Goal: Information Seeking & Learning: Learn about a topic

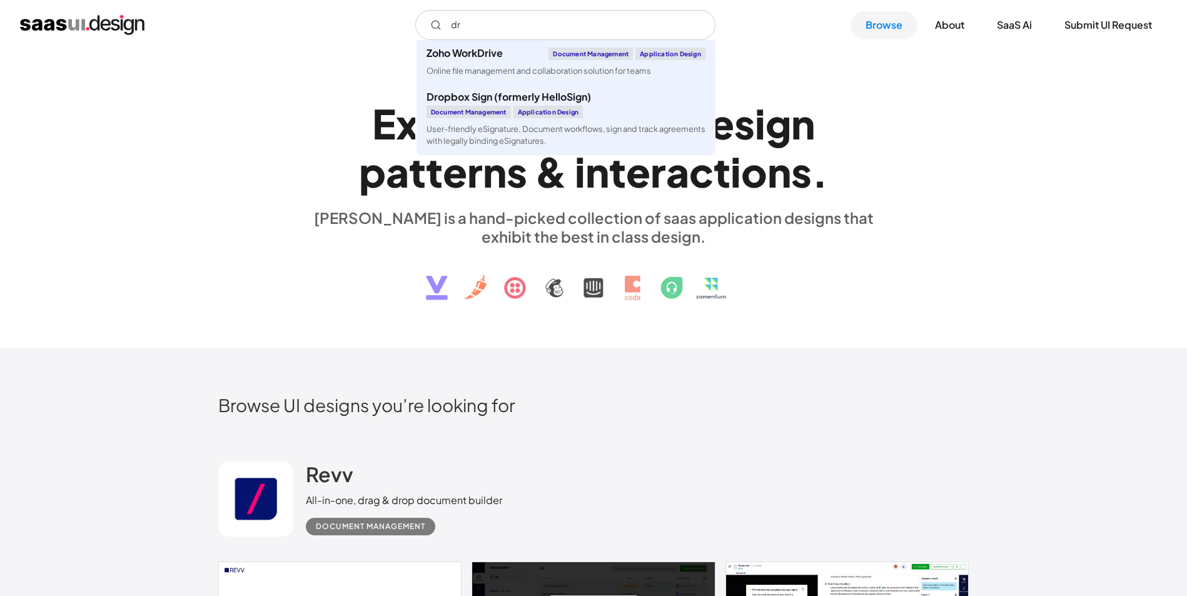
type input "d"
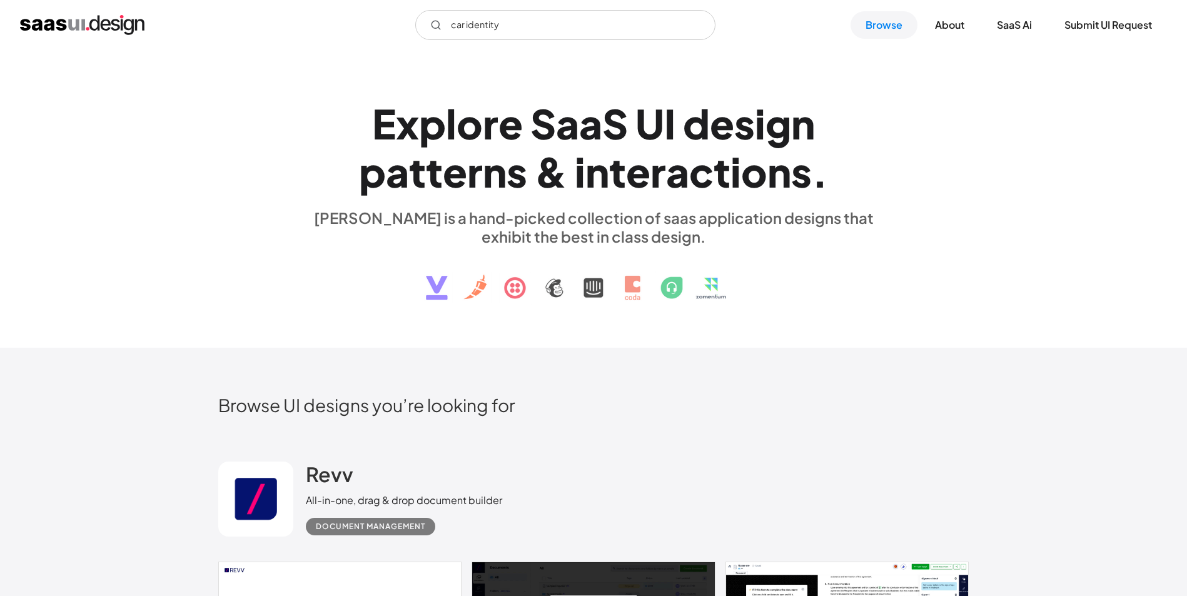
click at [566, 28] on input "car identity" at bounding box center [565, 25] width 300 height 30
type input "quartix"
click at [890, 23] on link "Browse" at bounding box center [883, 25] width 67 height 28
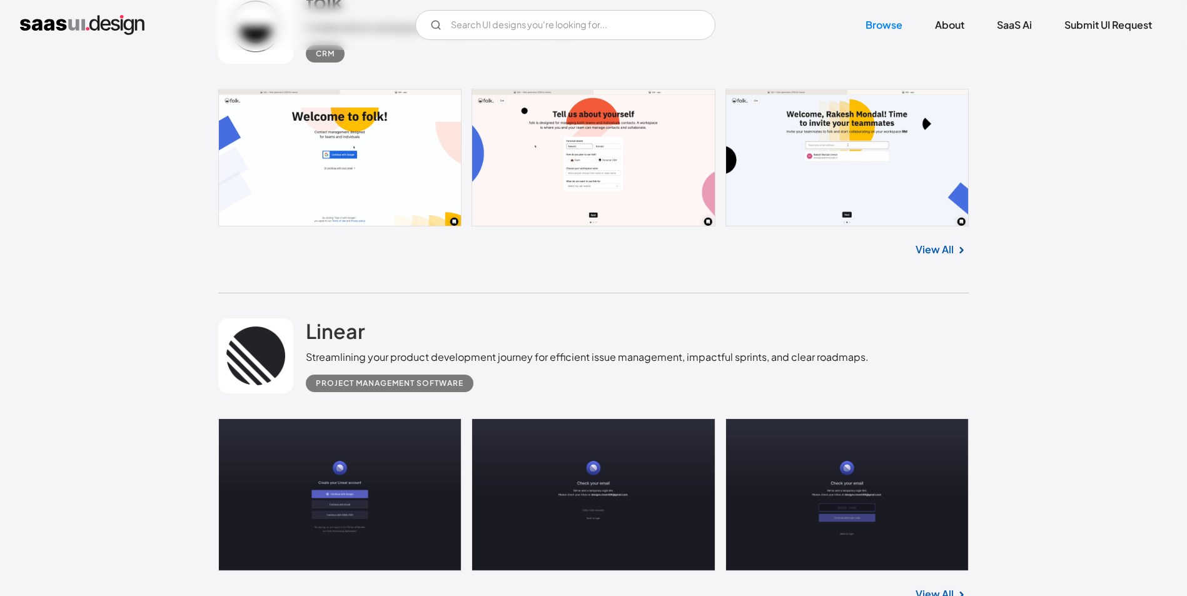
scroll to position [567, 0]
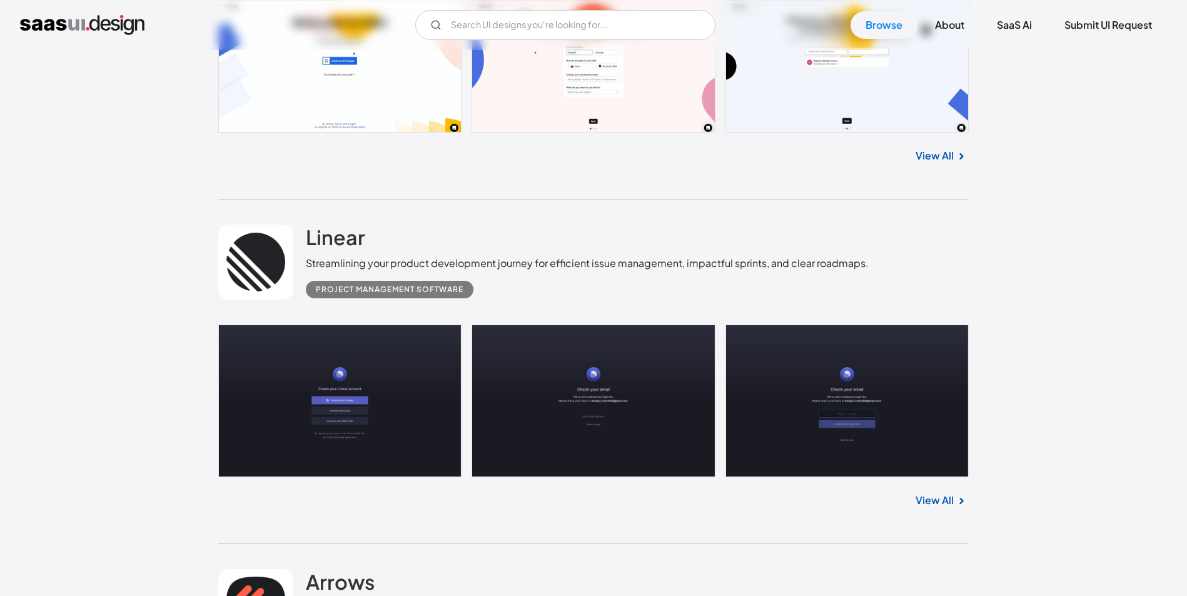
click at [281, 263] on link at bounding box center [255, 262] width 75 height 75
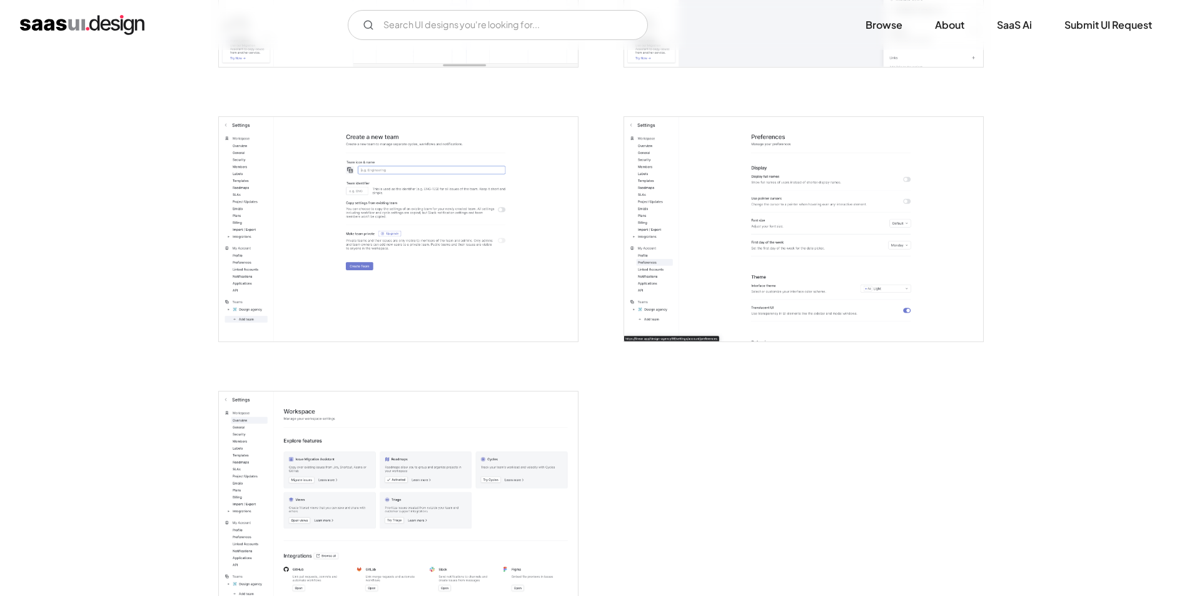
scroll to position [2124, 0]
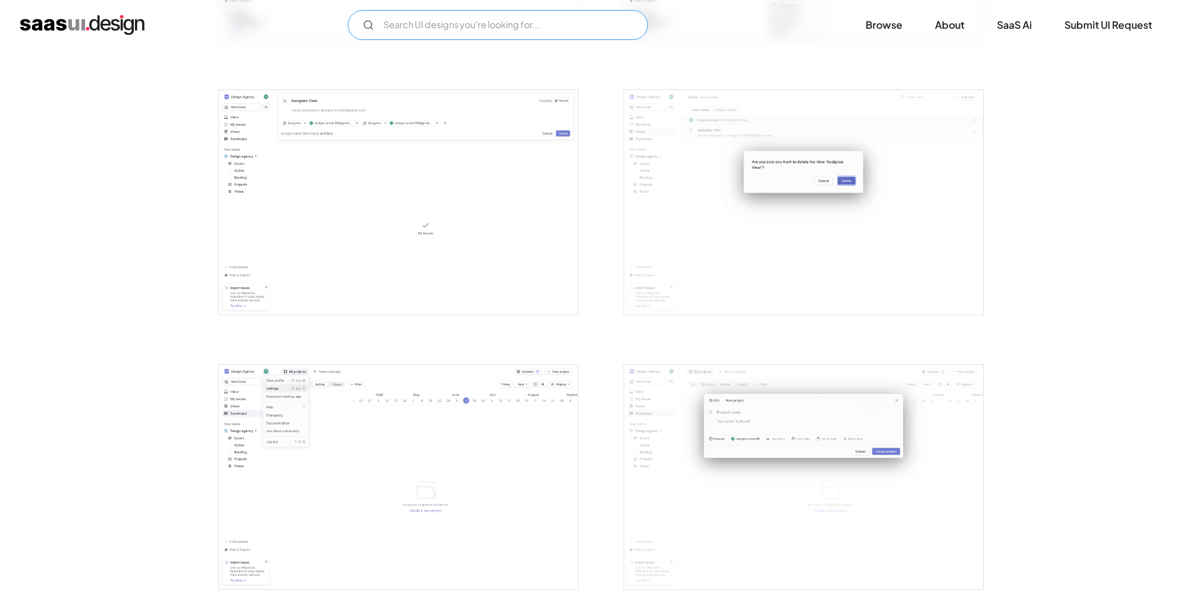
click at [580, 31] on input "Email Form" at bounding box center [498, 25] width 300 height 30
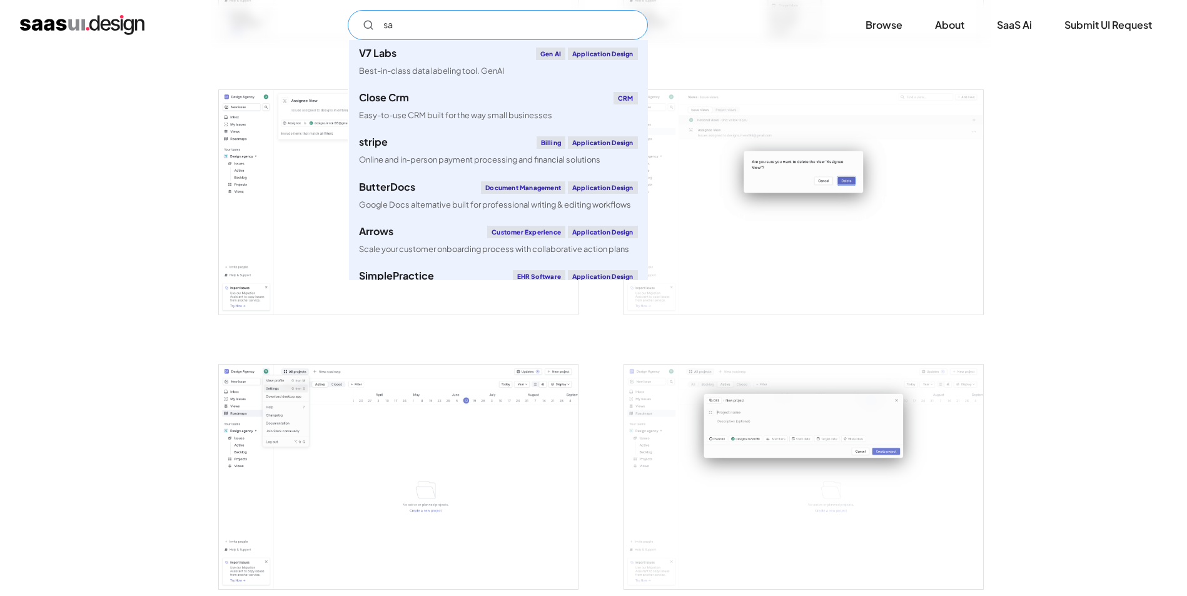
type input "s"
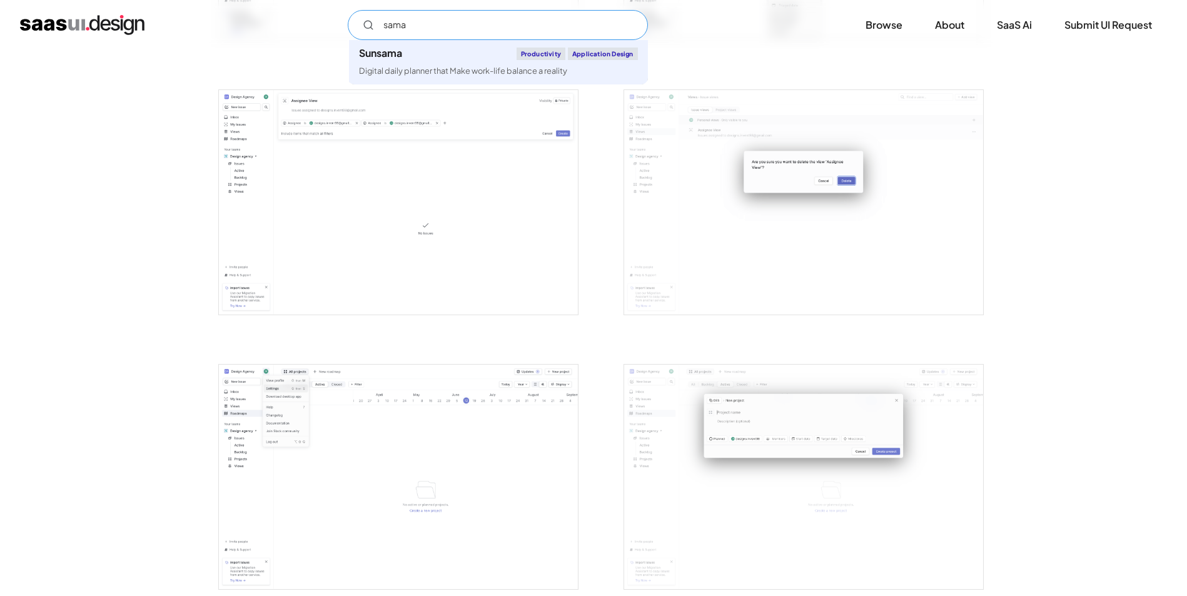
type input "sam"
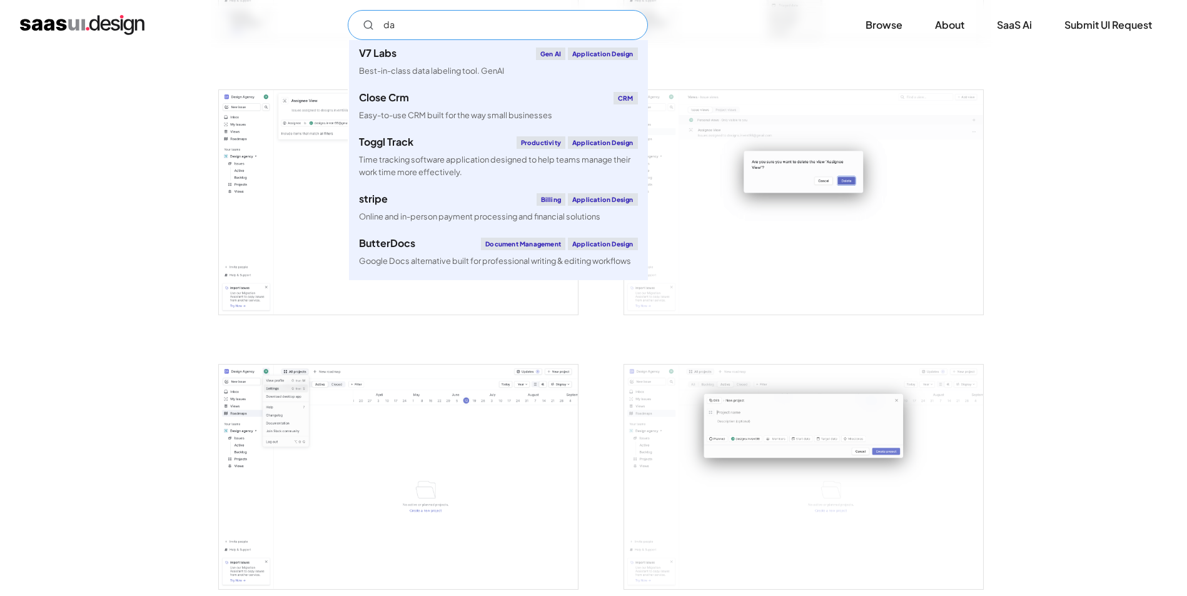
type input "d"
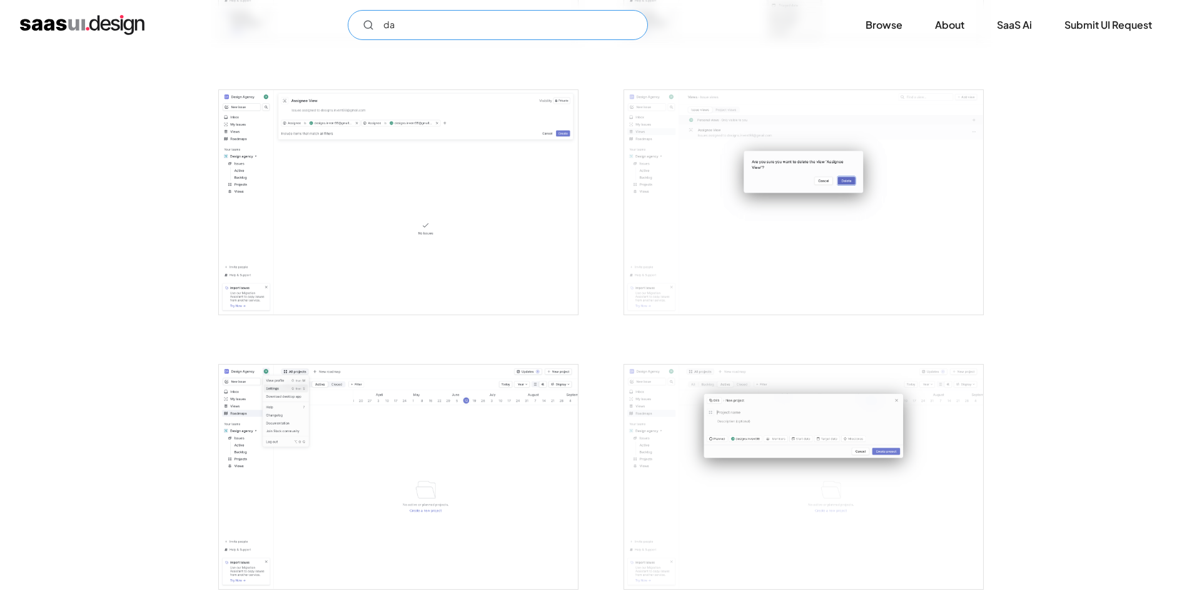
type input "d"
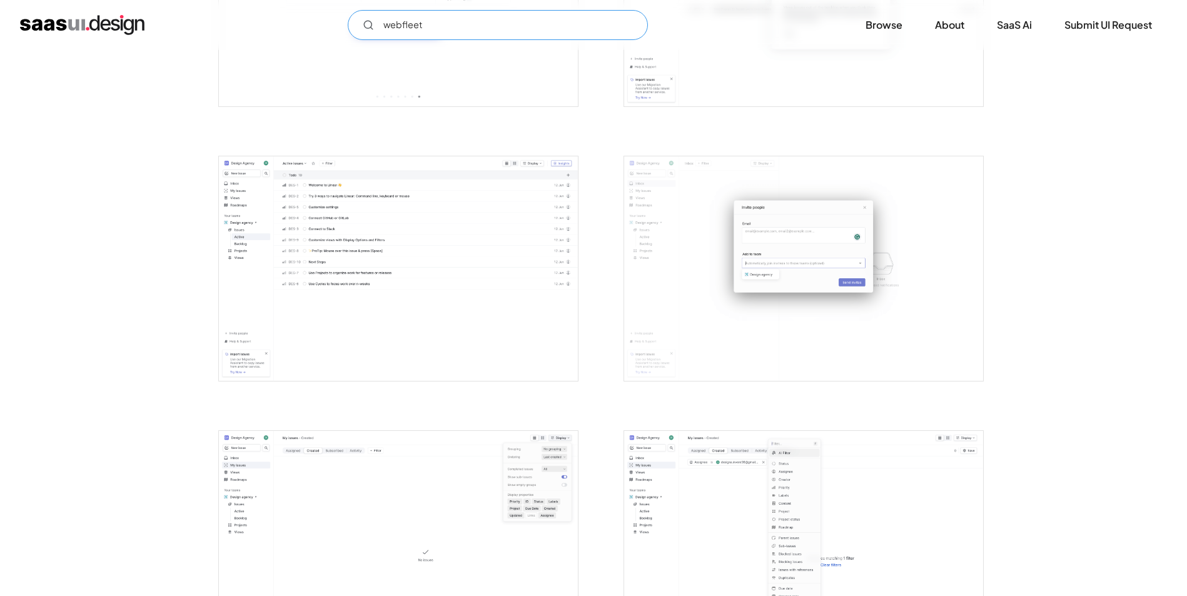
type input "webfleet"
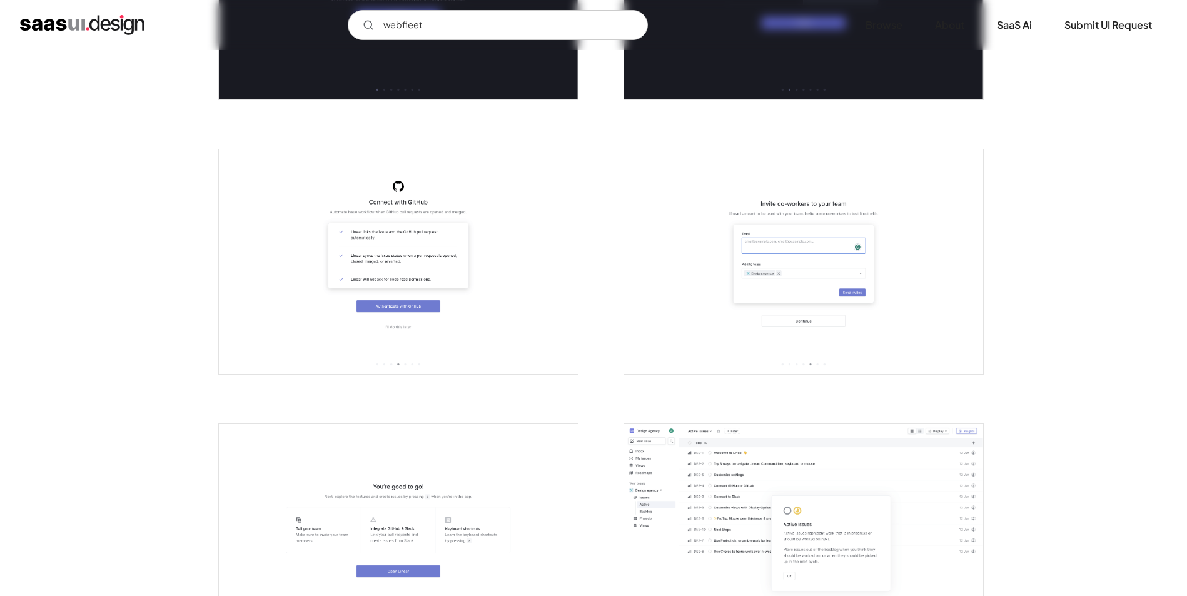
scroll to position [0, 0]
